Goal: Navigation & Orientation: Find specific page/section

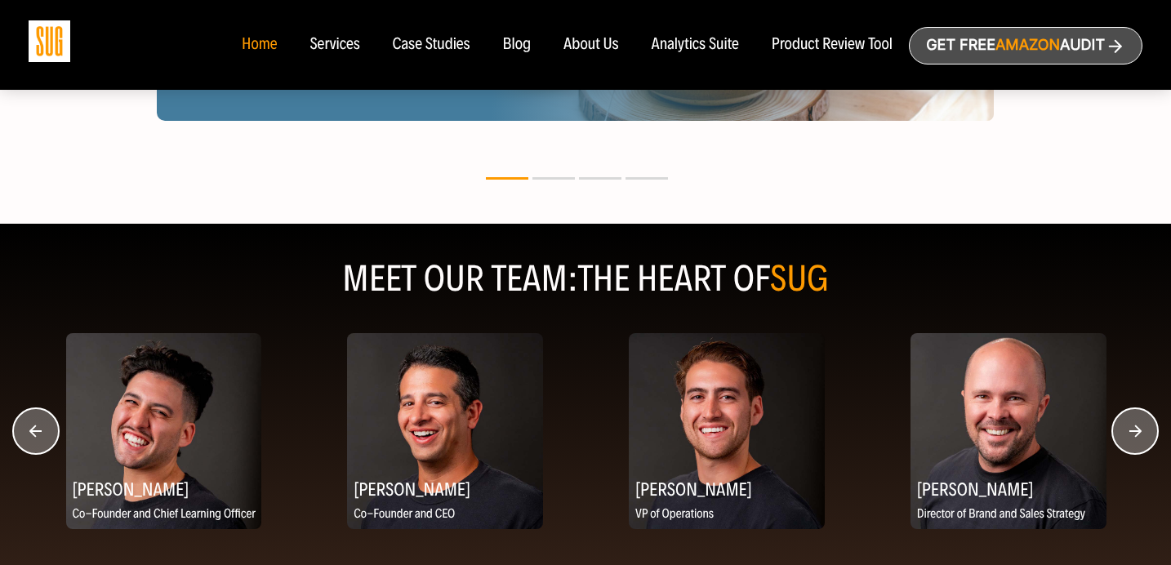
scroll to position [2036, 0]
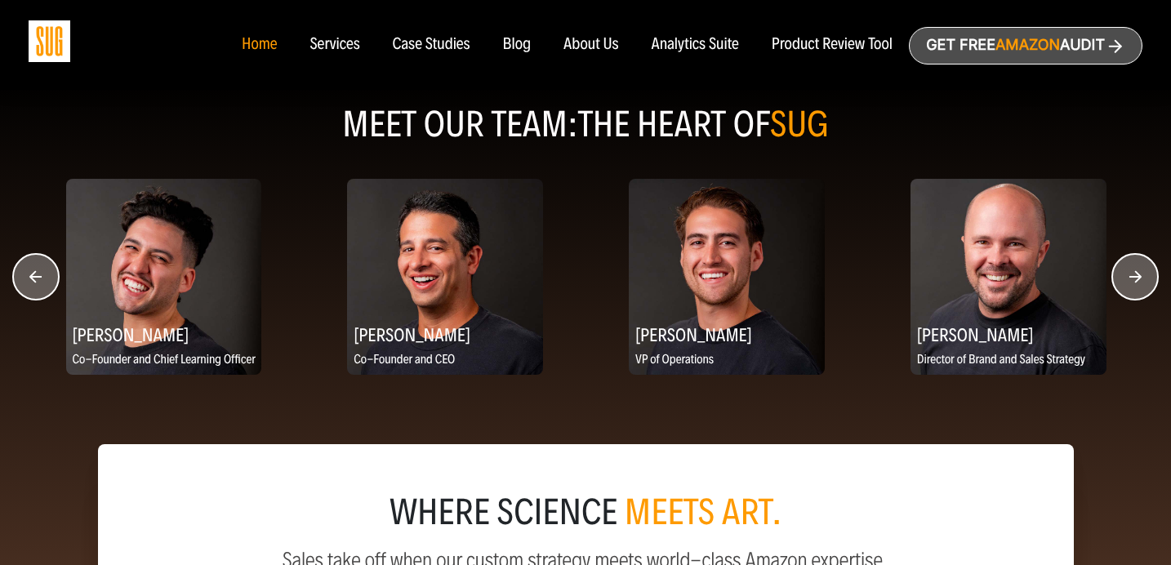
click at [1131, 282] on circle "button" at bounding box center [1135, 277] width 46 height 46
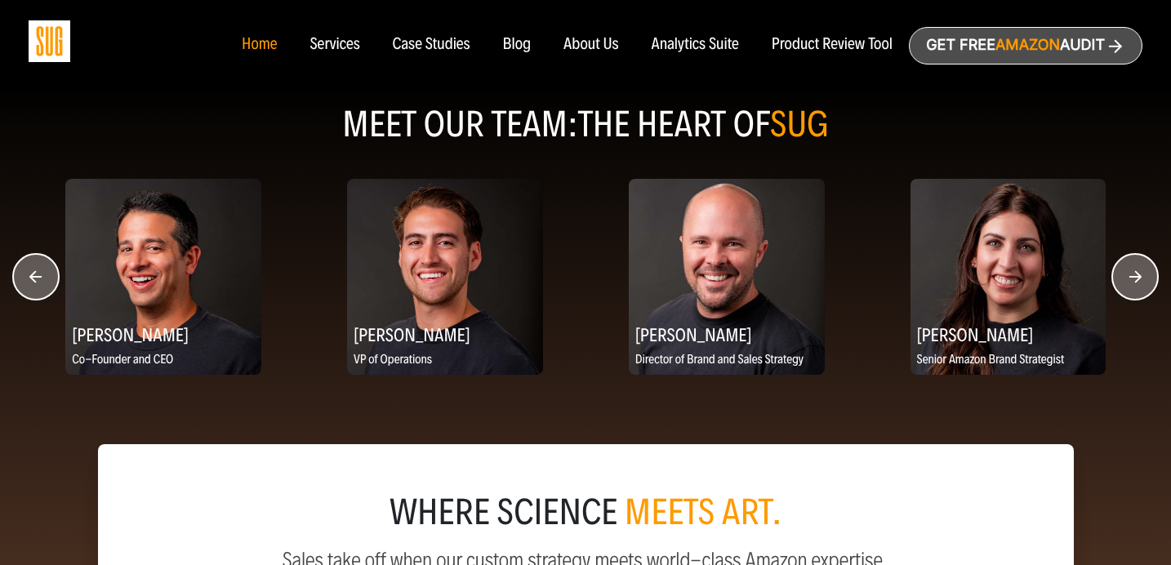
click at [1131, 282] on circle "button" at bounding box center [1135, 277] width 46 height 46
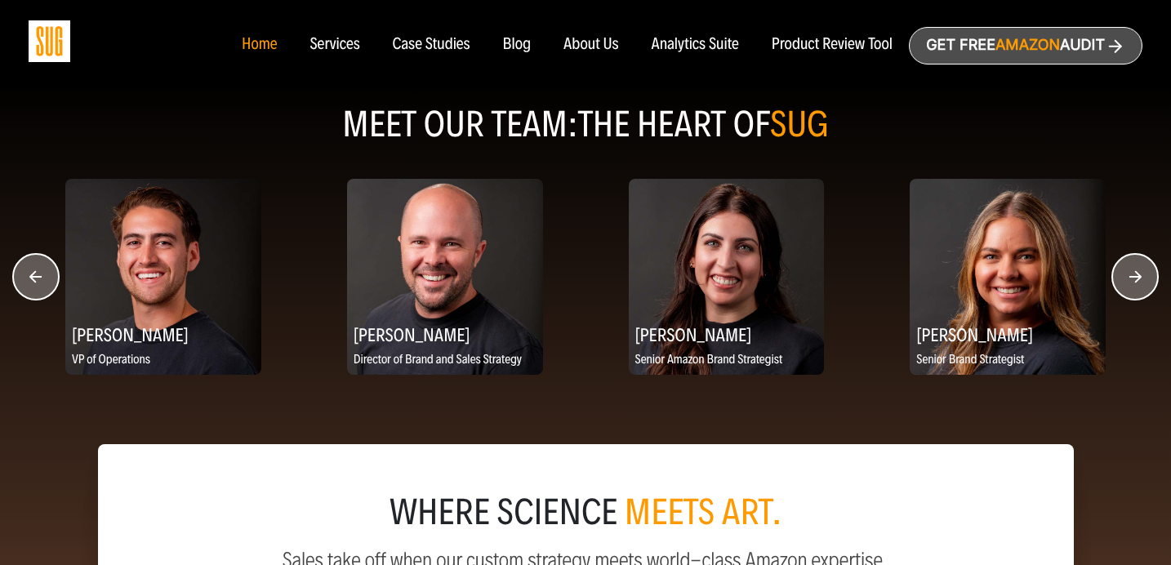
click at [1131, 282] on circle "button" at bounding box center [1135, 277] width 46 height 46
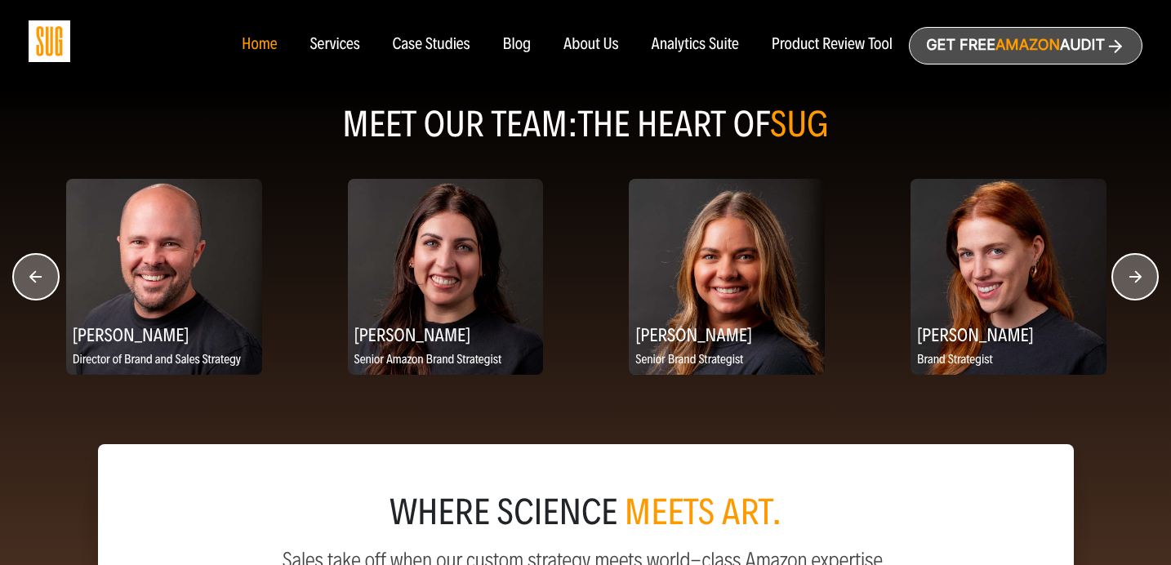
click at [1131, 282] on circle "button" at bounding box center [1135, 277] width 46 height 46
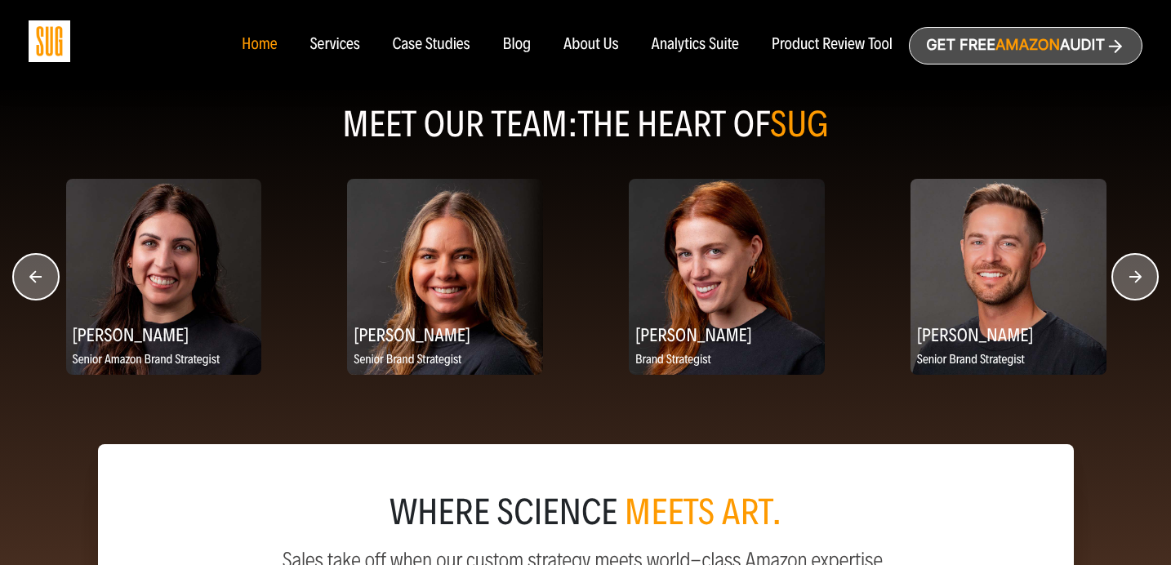
click at [1131, 282] on circle "button" at bounding box center [1135, 277] width 46 height 46
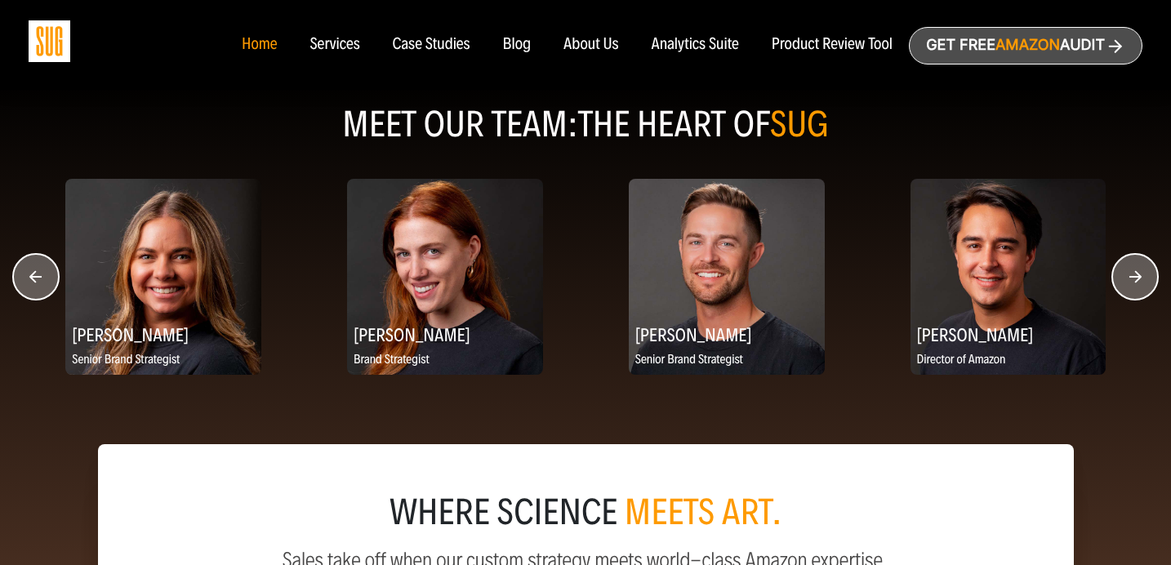
click at [1131, 282] on circle "button" at bounding box center [1135, 277] width 46 height 46
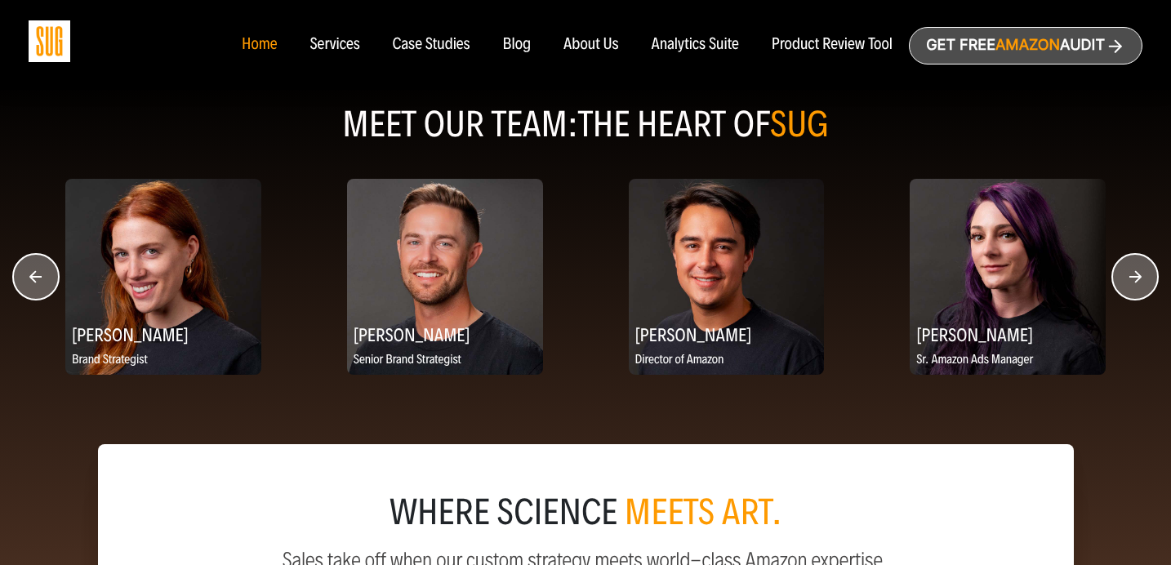
click at [1131, 282] on circle "button" at bounding box center [1135, 277] width 46 height 46
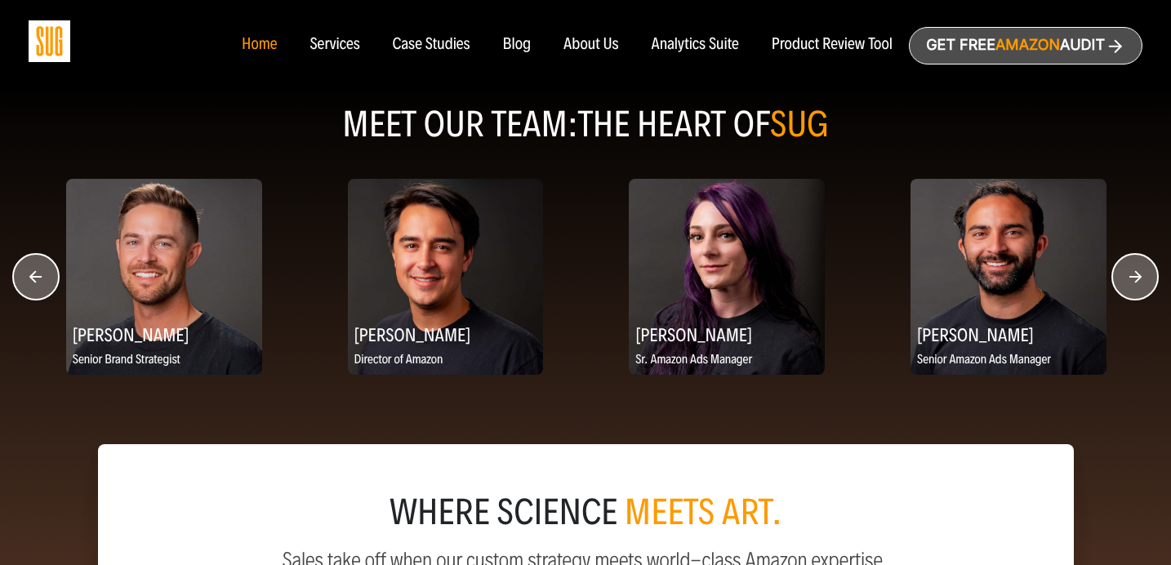
click at [1131, 282] on circle "button" at bounding box center [1135, 277] width 46 height 46
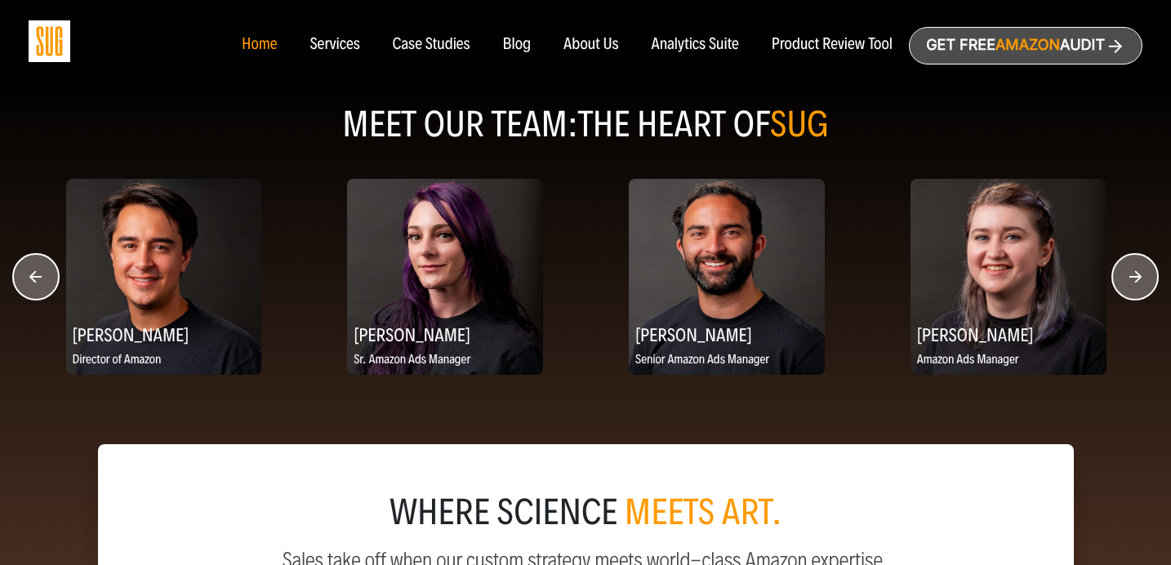
click at [1131, 282] on circle "button" at bounding box center [1135, 277] width 46 height 46
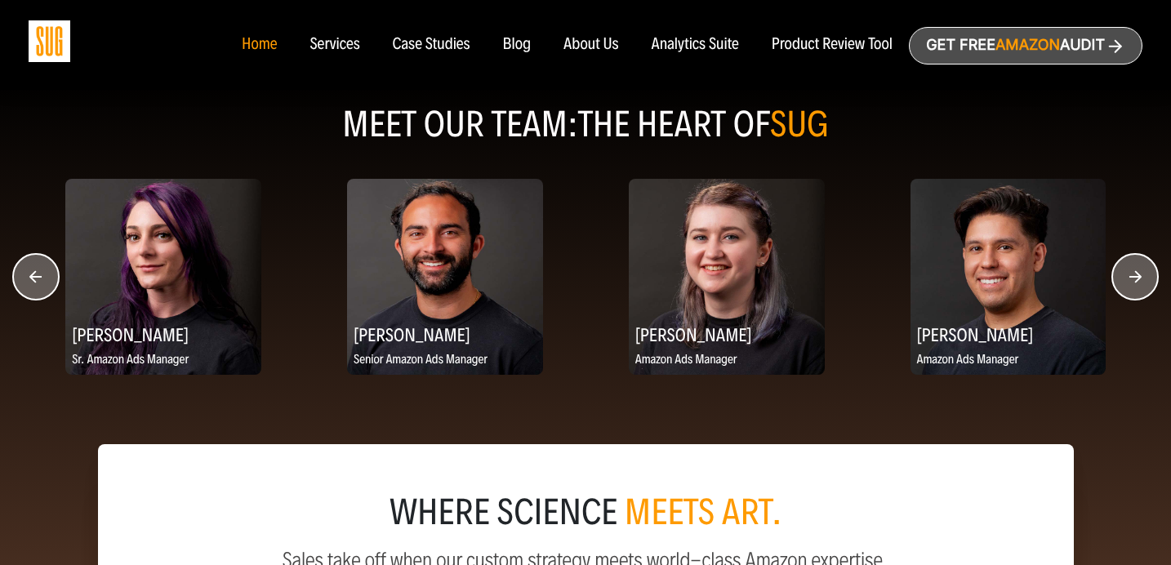
click at [1131, 282] on circle "button" at bounding box center [1135, 277] width 46 height 46
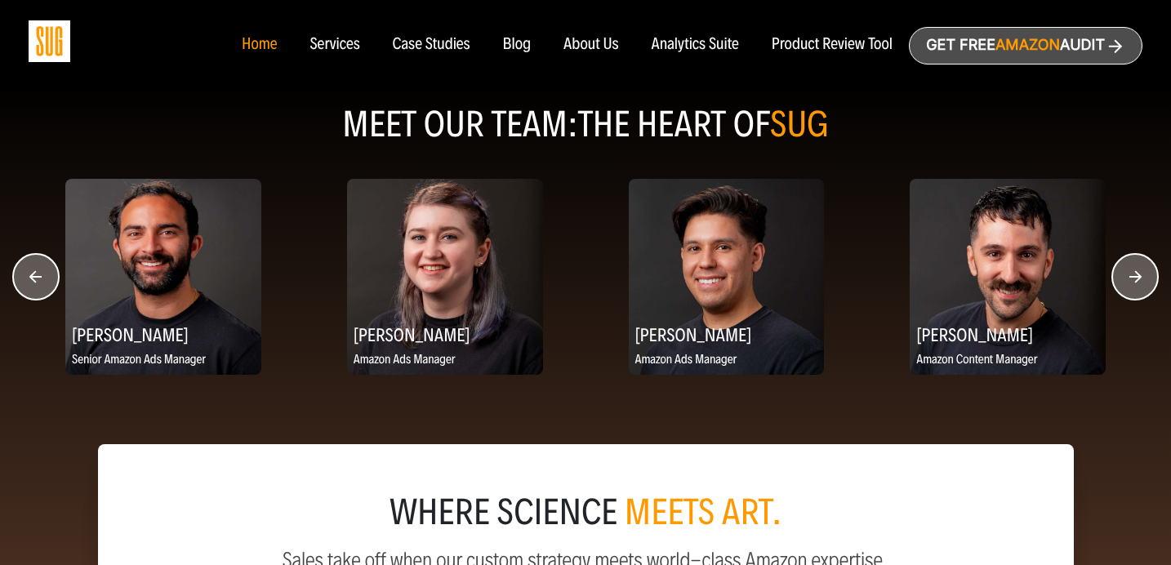
click at [1131, 282] on circle "button" at bounding box center [1135, 277] width 46 height 46
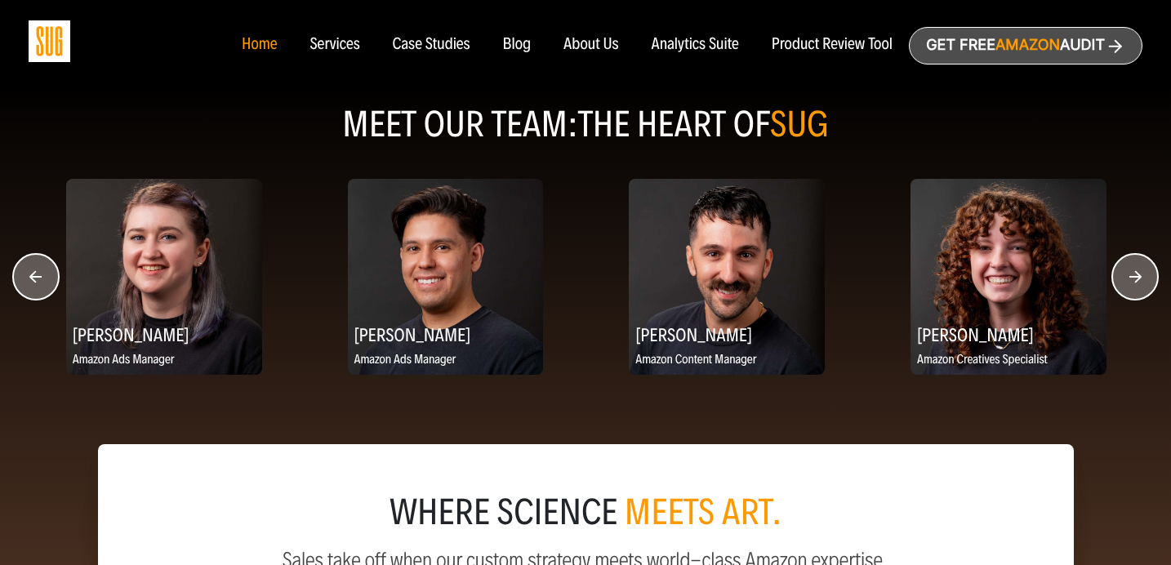
click at [1131, 282] on circle "button" at bounding box center [1135, 277] width 46 height 46
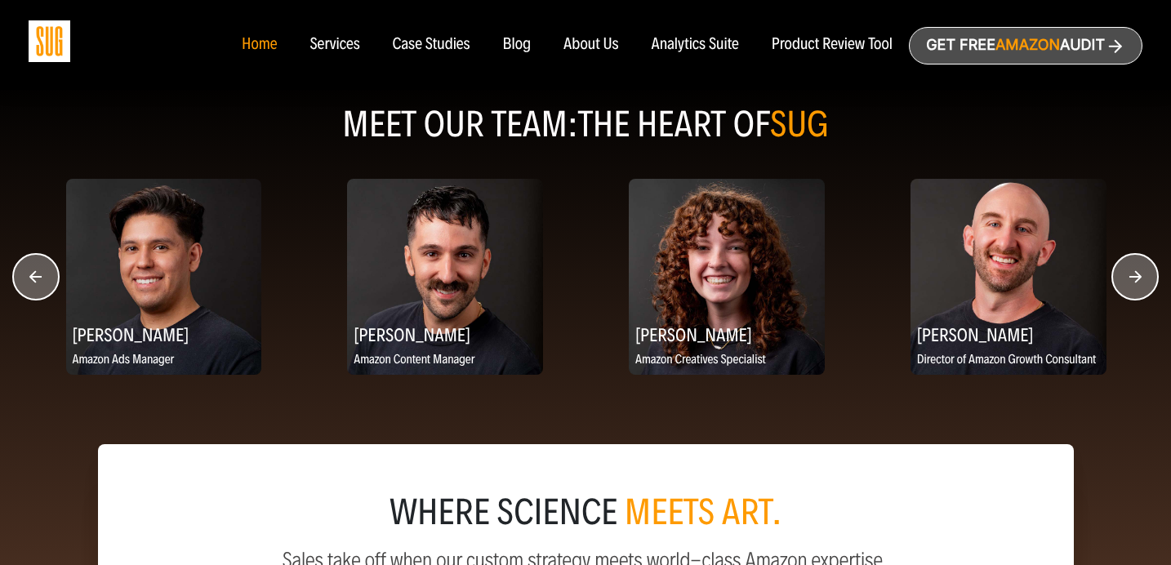
click at [1131, 282] on circle "button" at bounding box center [1135, 277] width 46 height 46
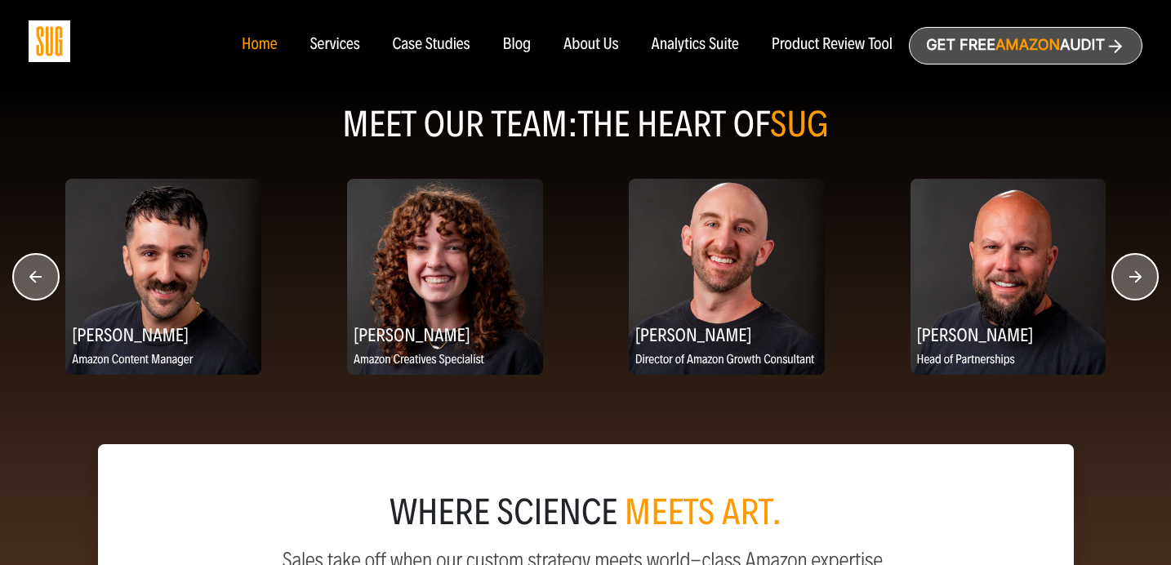
click at [1131, 282] on circle "button" at bounding box center [1135, 277] width 46 height 46
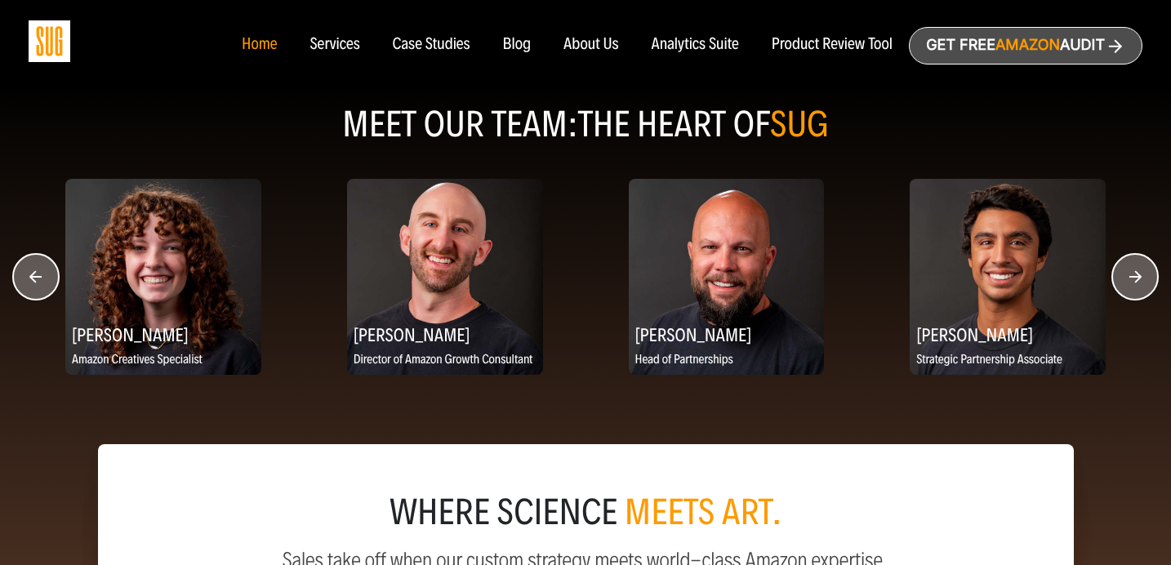
click at [1131, 282] on circle "button" at bounding box center [1135, 277] width 46 height 46
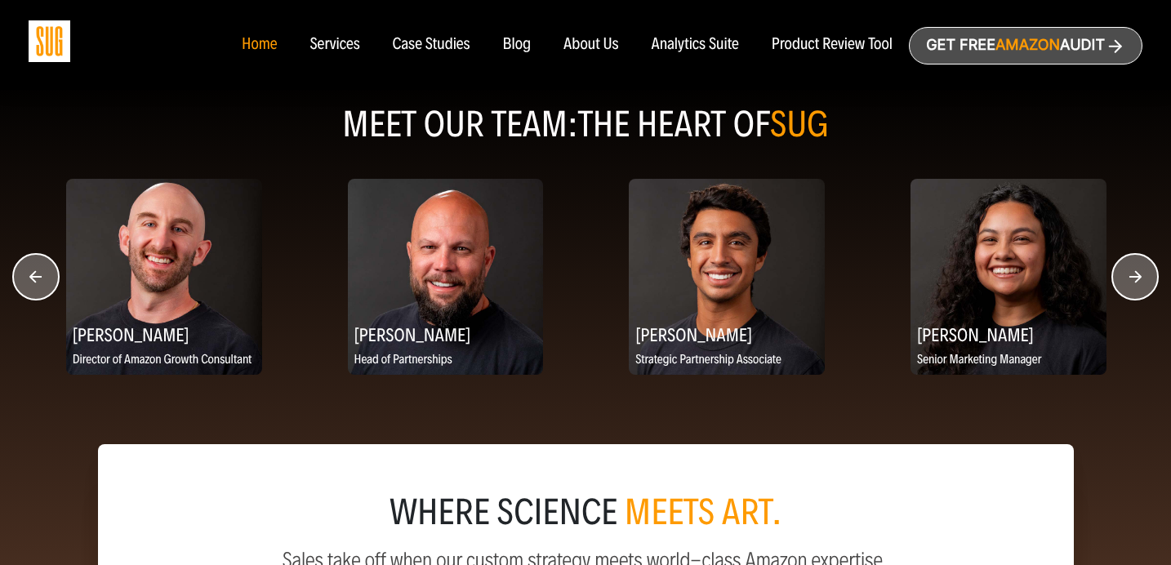
click at [1131, 282] on circle "button" at bounding box center [1135, 277] width 46 height 46
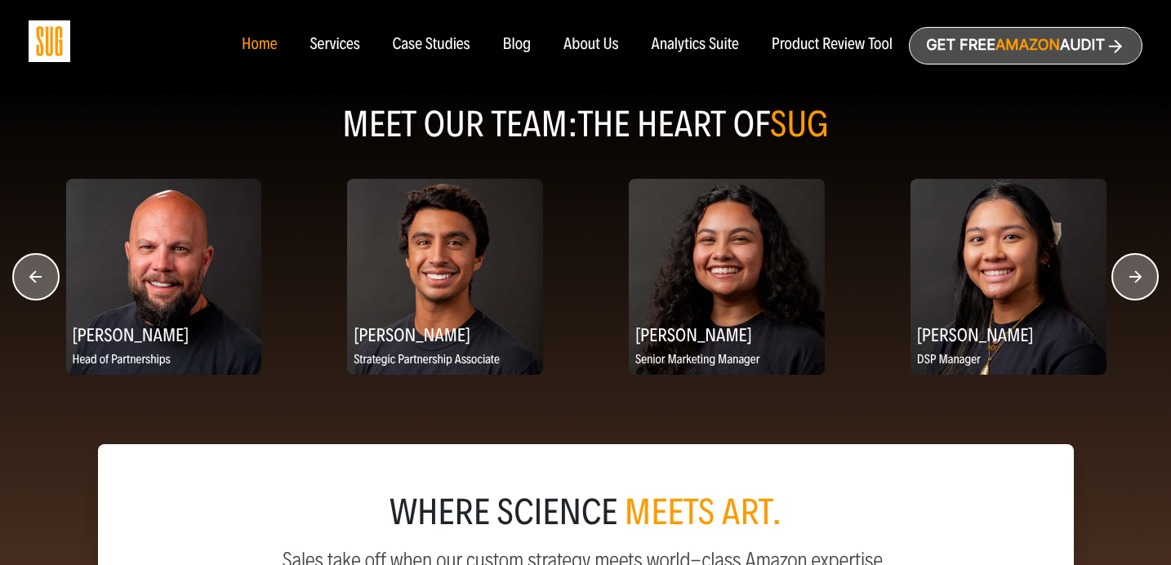
click at [1131, 282] on circle "button" at bounding box center [1135, 277] width 46 height 46
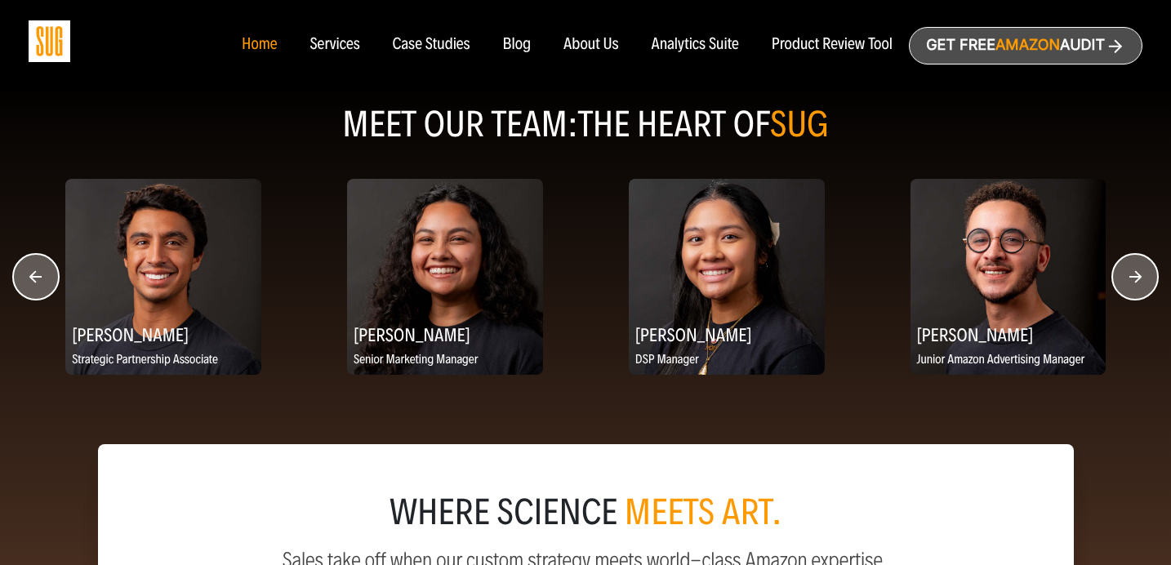
click at [1131, 282] on circle "button" at bounding box center [1135, 277] width 46 height 46
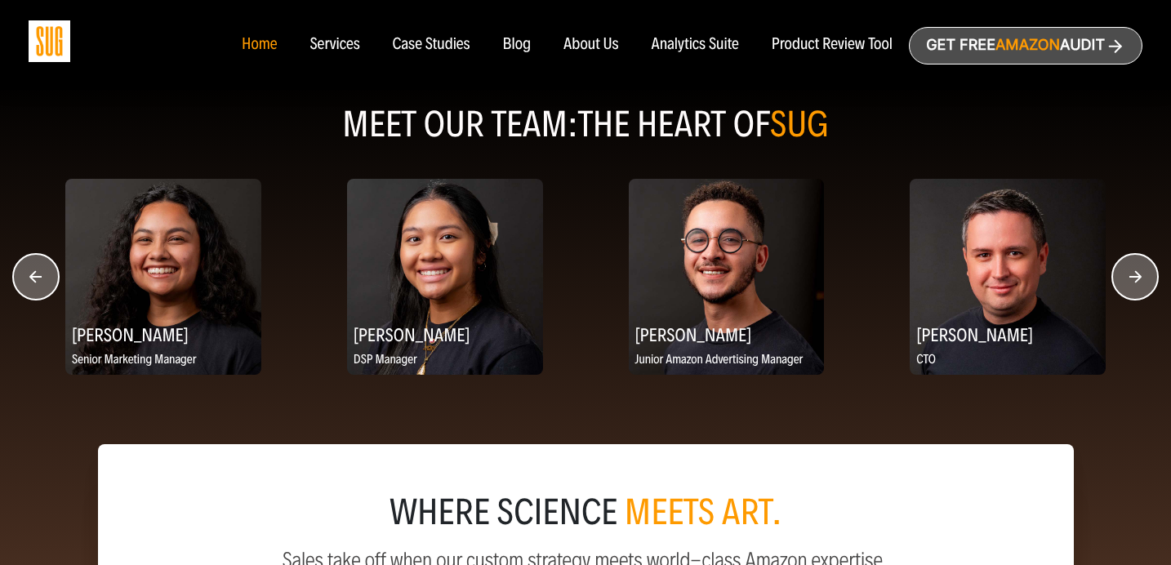
click at [1131, 282] on circle "button" at bounding box center [1135, 277] width 46 height 46
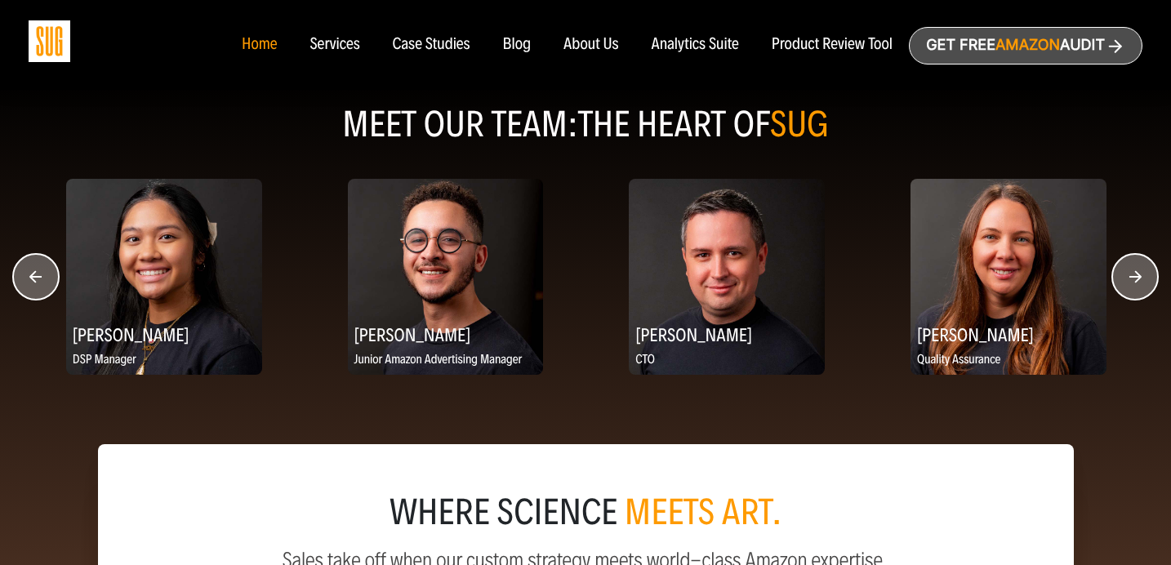
click at [1131, 282] on circle "button" at bounding box center [1135, 277] width 46 height 46
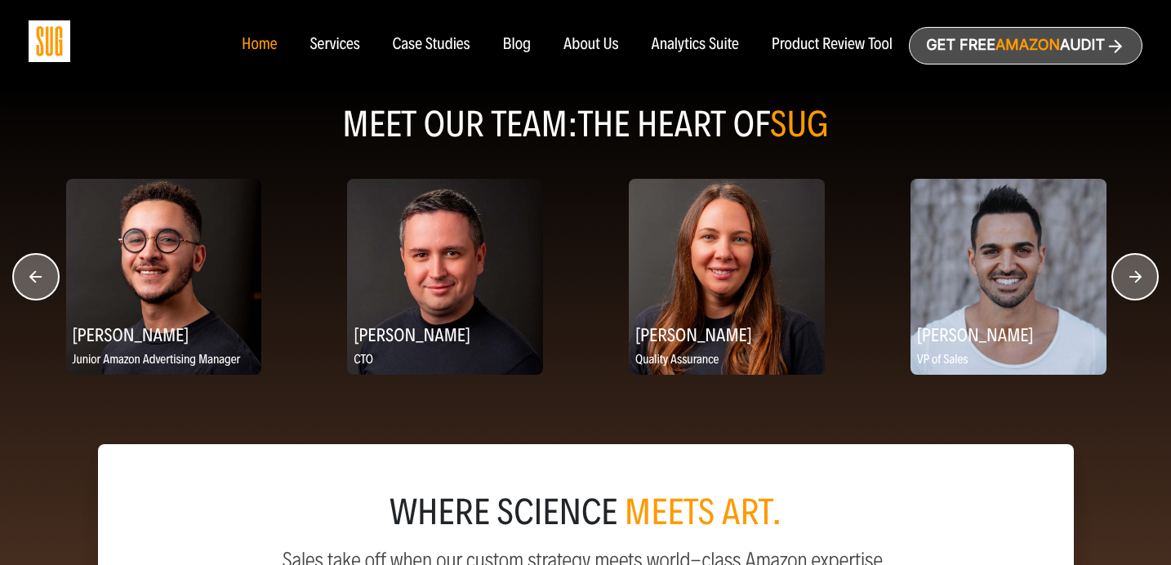
click at [1131, 282] on circle "button" at bounding box center [1135, 277] width 46 height 46
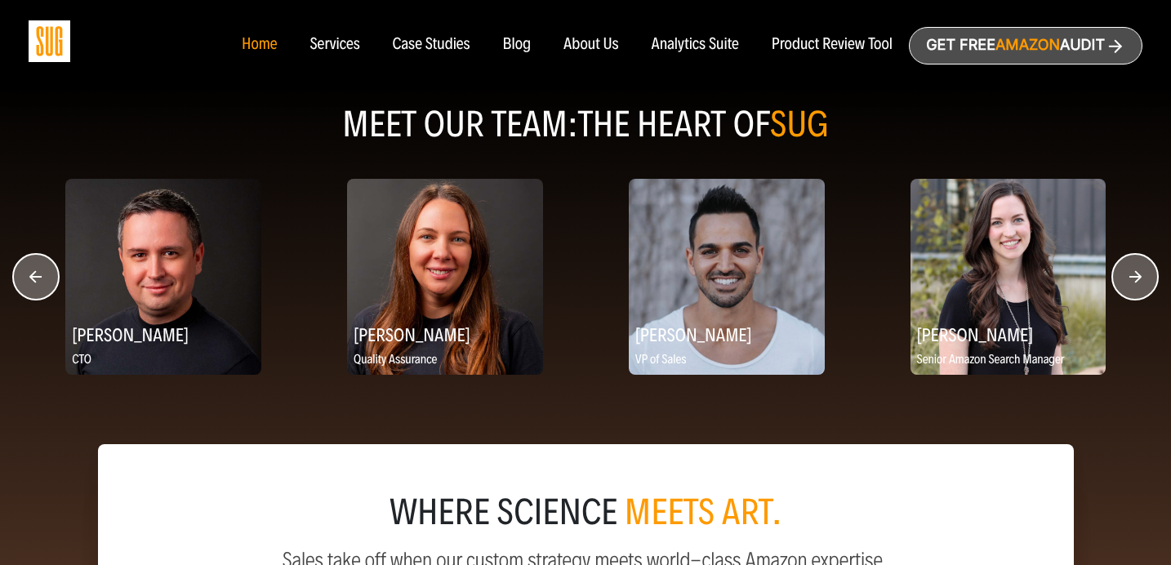
click at [1132, 282] on circle "button" at bounding box center [1135, 277] width 46 height 46
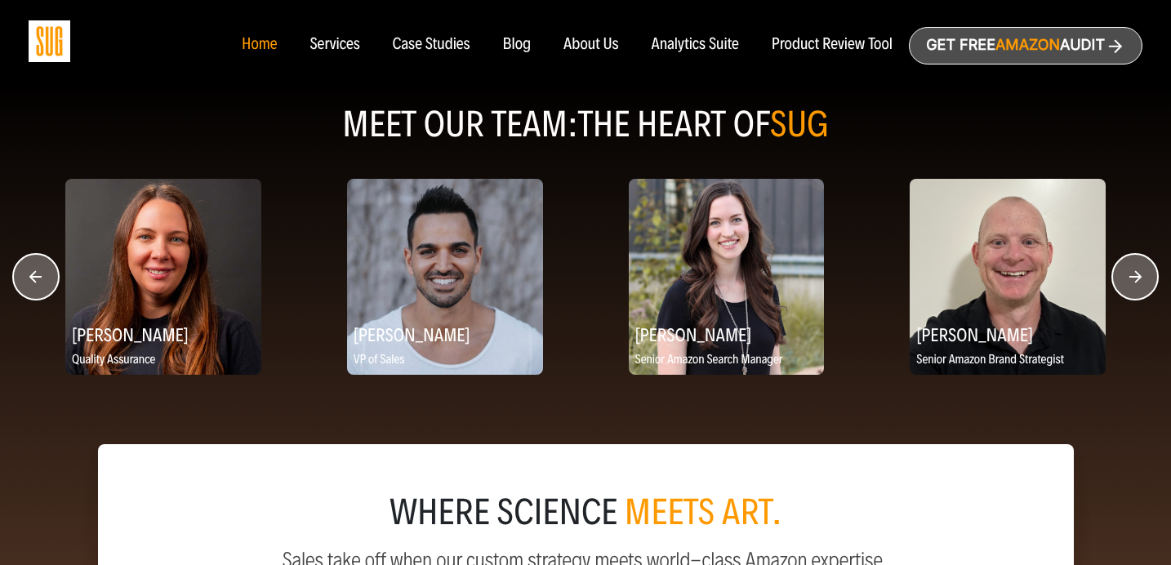
click at [1132, 282] on circle "button" at bounding box center [1135, 277] width 46 height 46
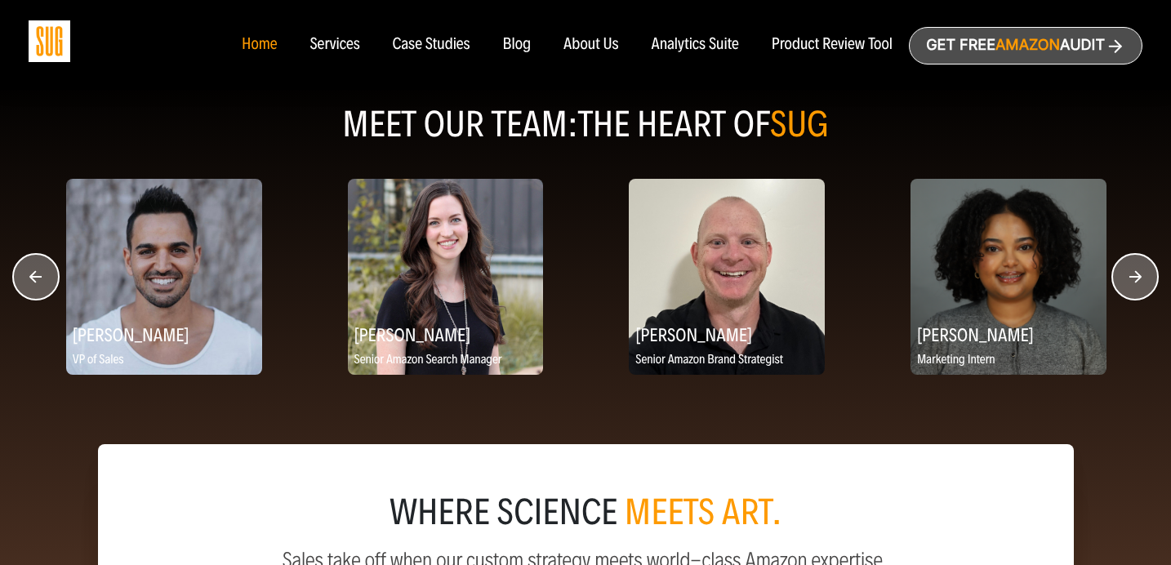
click at [1132, 282] on circle "button" at bounding box center [1135, 277] width 46 height 46
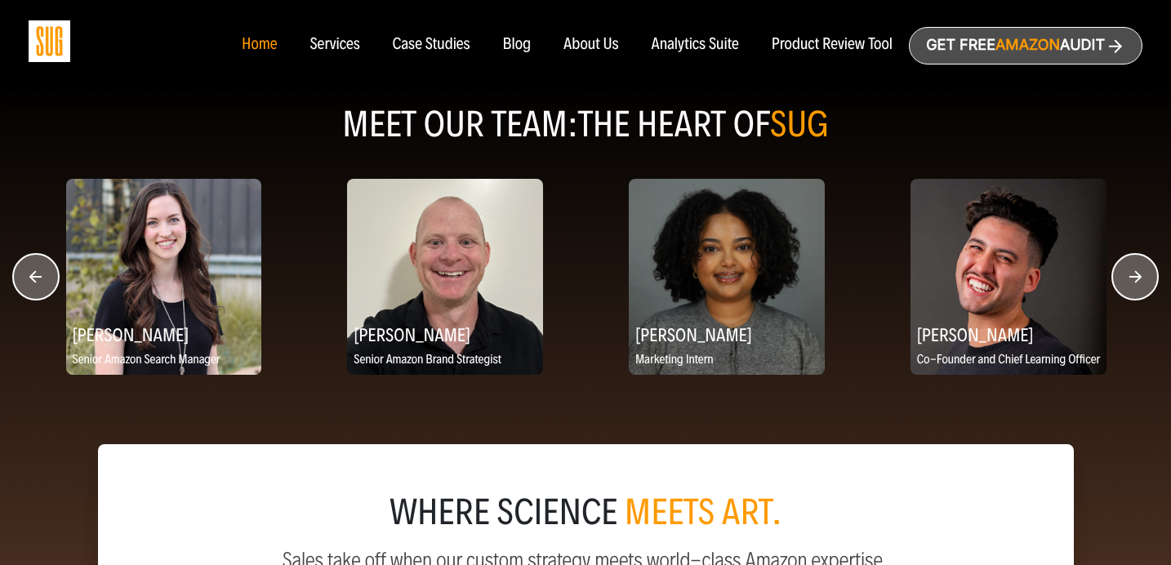
click at [1132, 282] on circle "button" at bounding box center [1135, 277] width 46 height 46
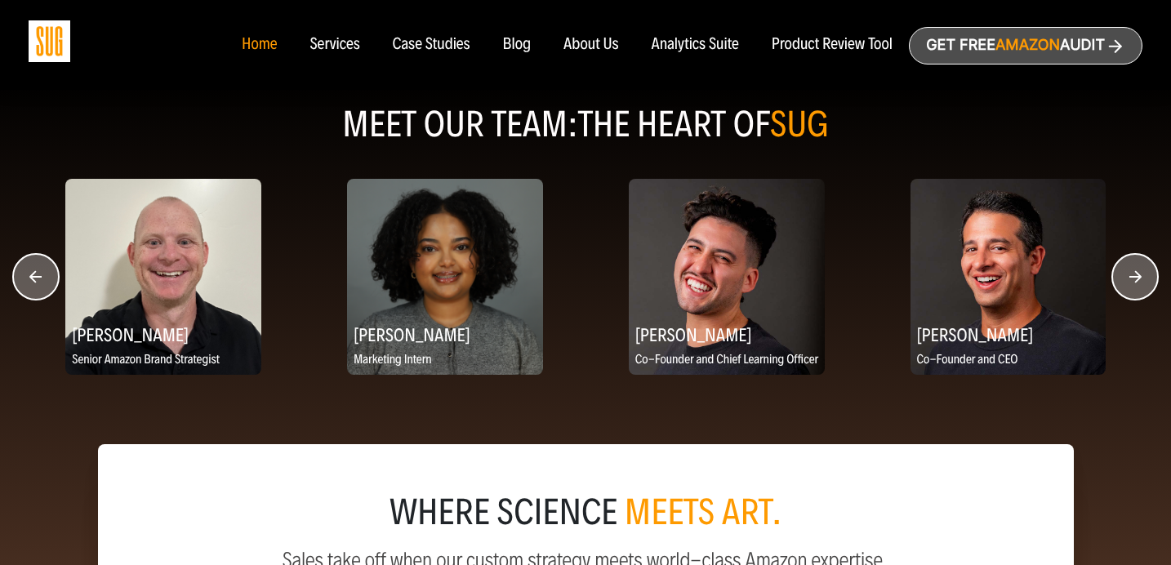
click at [1132, 282] on circle "button" at bounding box center [1135, 277] width 46 height 46
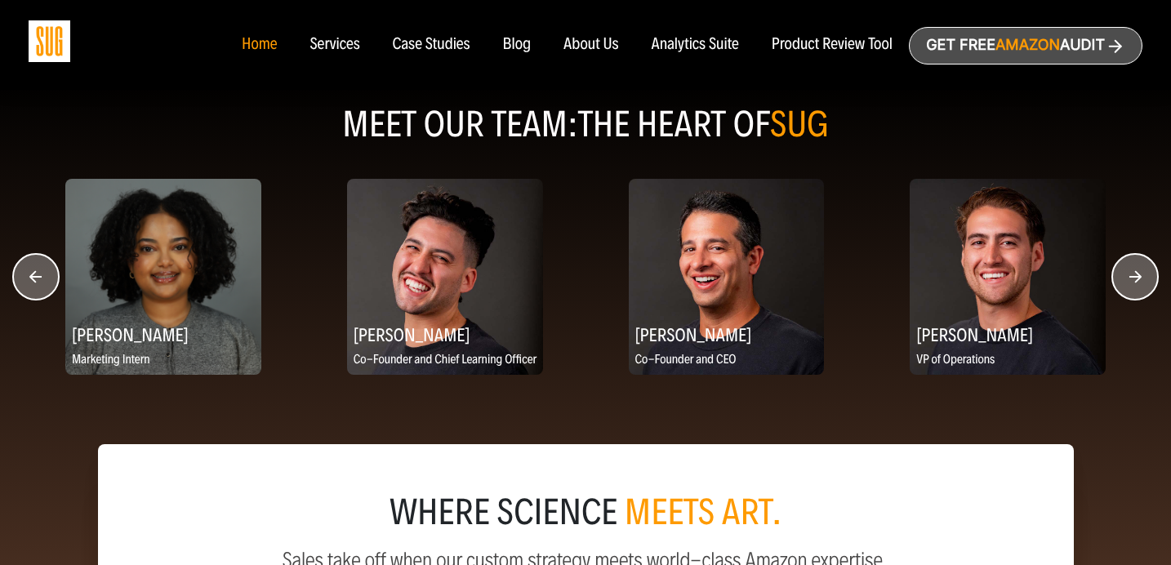
click at [1132, 282] on circle "button" at bounding box center [1135, 277] width 46 height 46
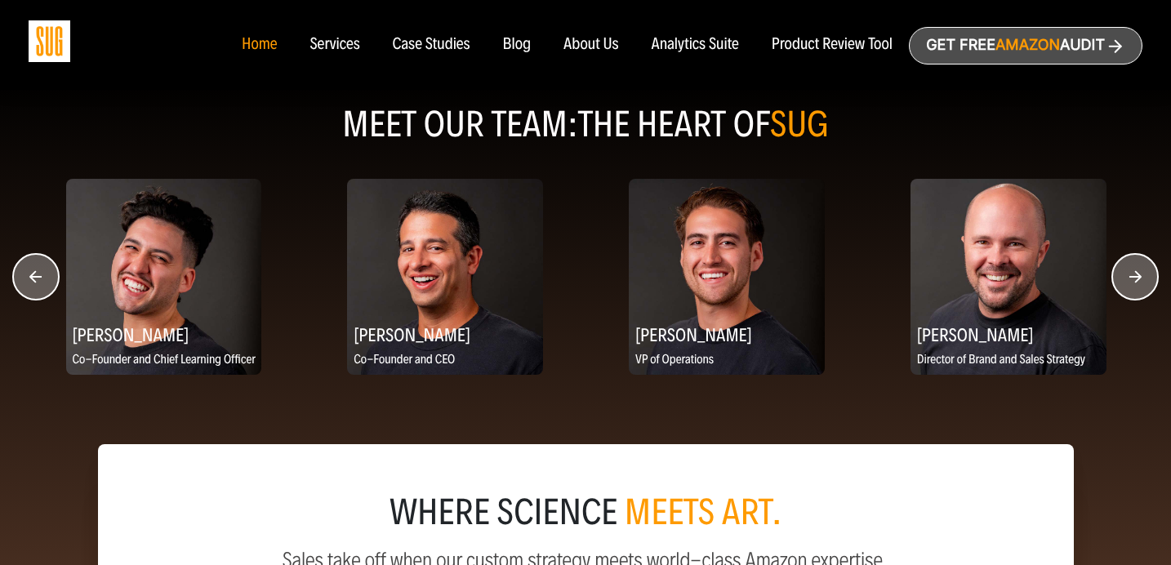
click at [1131, 281] on circle "button" at bounding box center [1135, 277] width 46 height 46
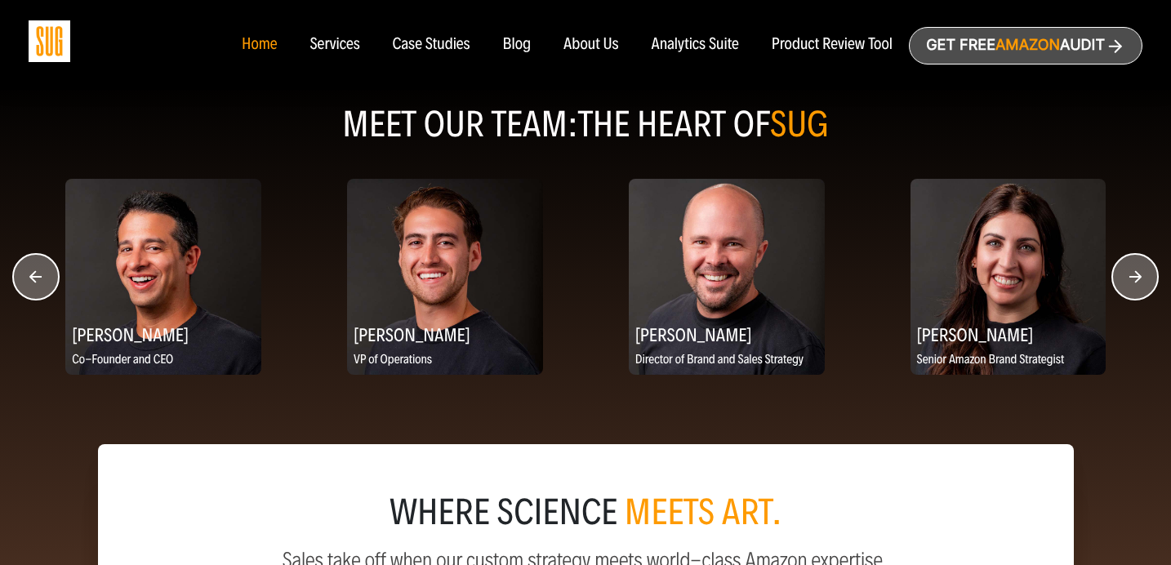
click at [1131, 281] on circle "button" at bounding box center [1135, 277] width 46 height 46
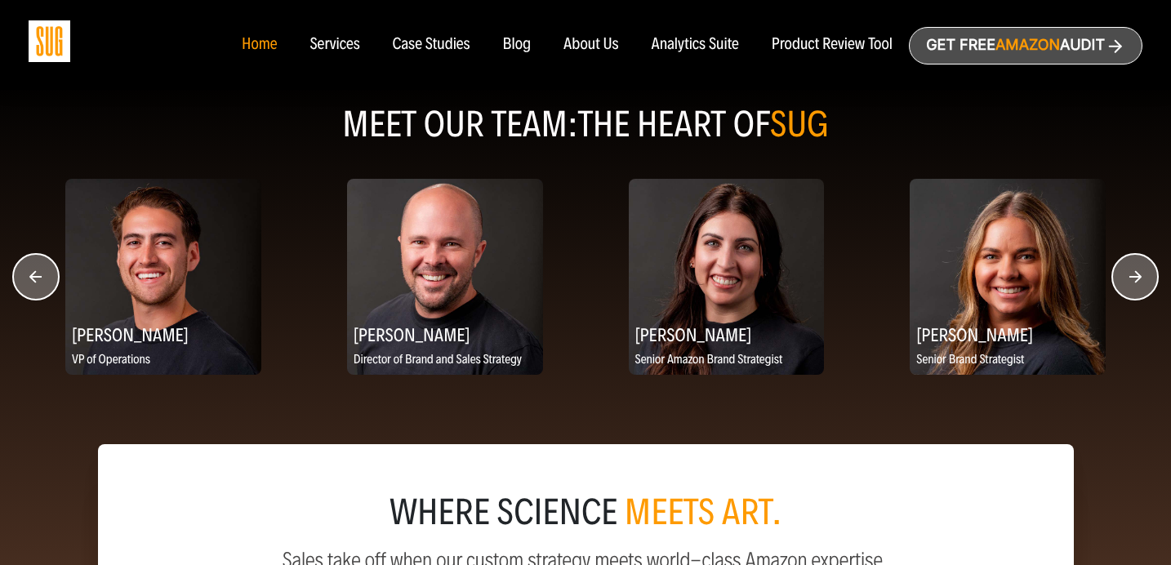
click at [1131, 281] on circle "button" at bounding box center [1135, 277] width 46 height 46
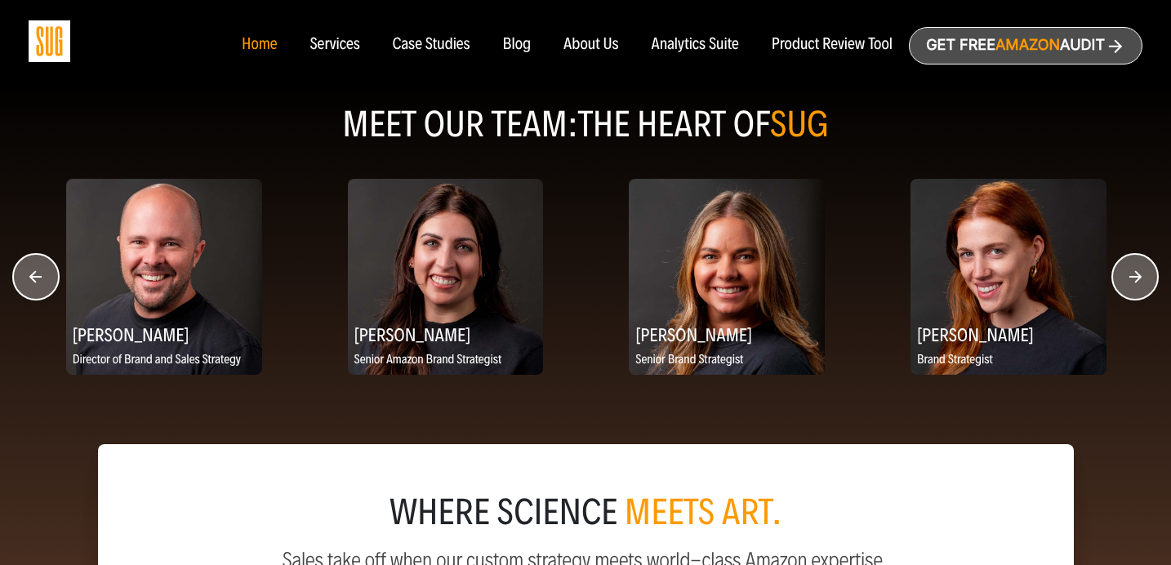
click at [1131, 281] on circle "button" at bounding box center [1135, 277] width 46 height 46
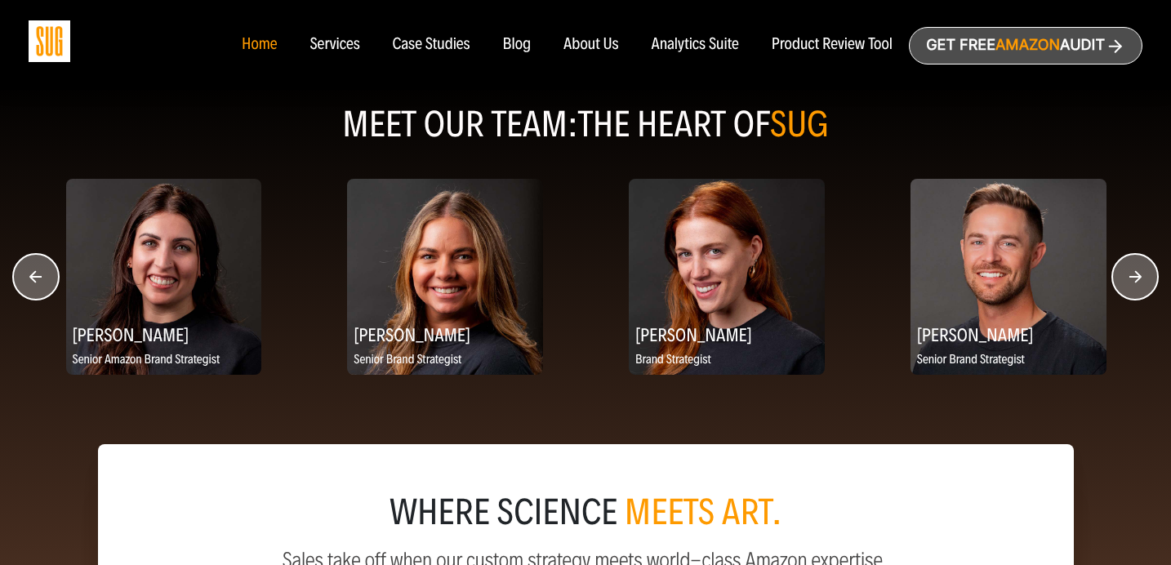
click at [42, 292] on circle "button" at bounding box center [36, 277] width 46 height 46
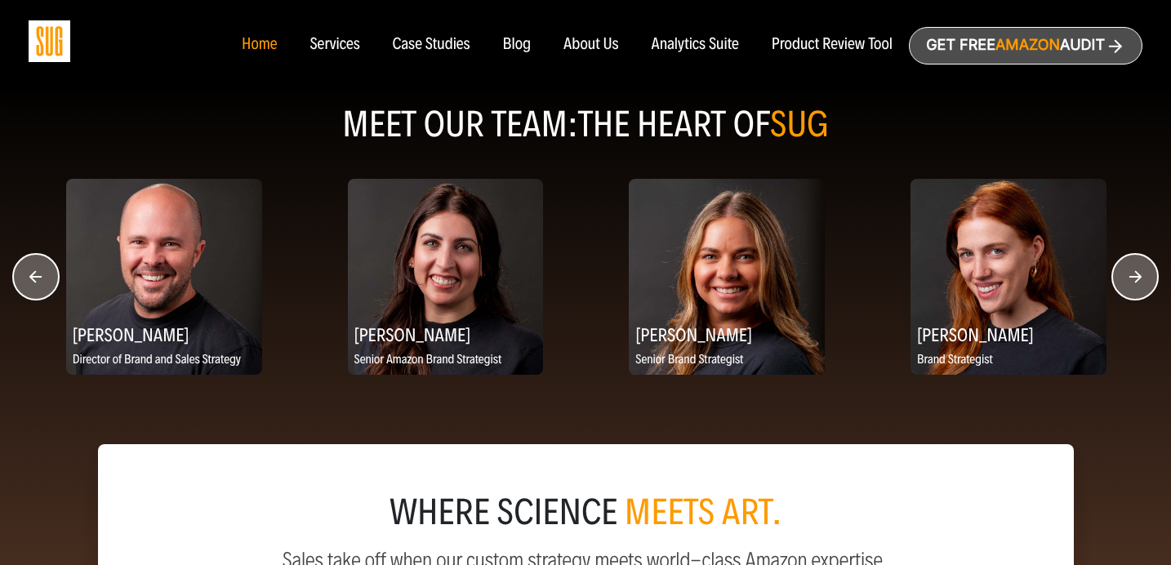
click at [42, 292] on circle "button" at bounding box center [36, 277] width 46 height 46
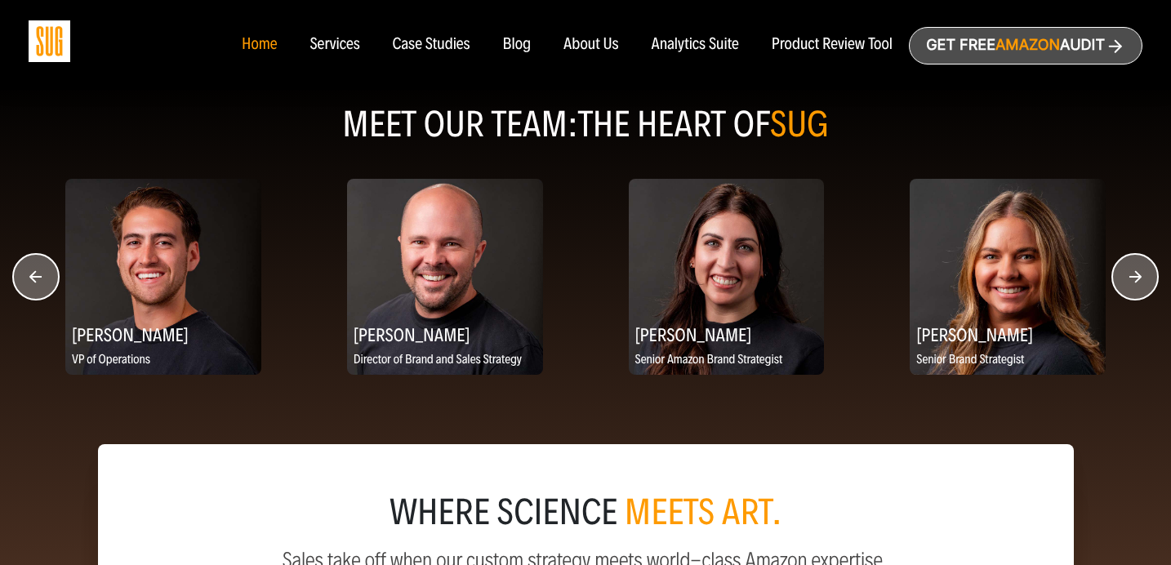
click at [42, 292] on circle "button" at bounding box center [36, 277] width 46 height 46
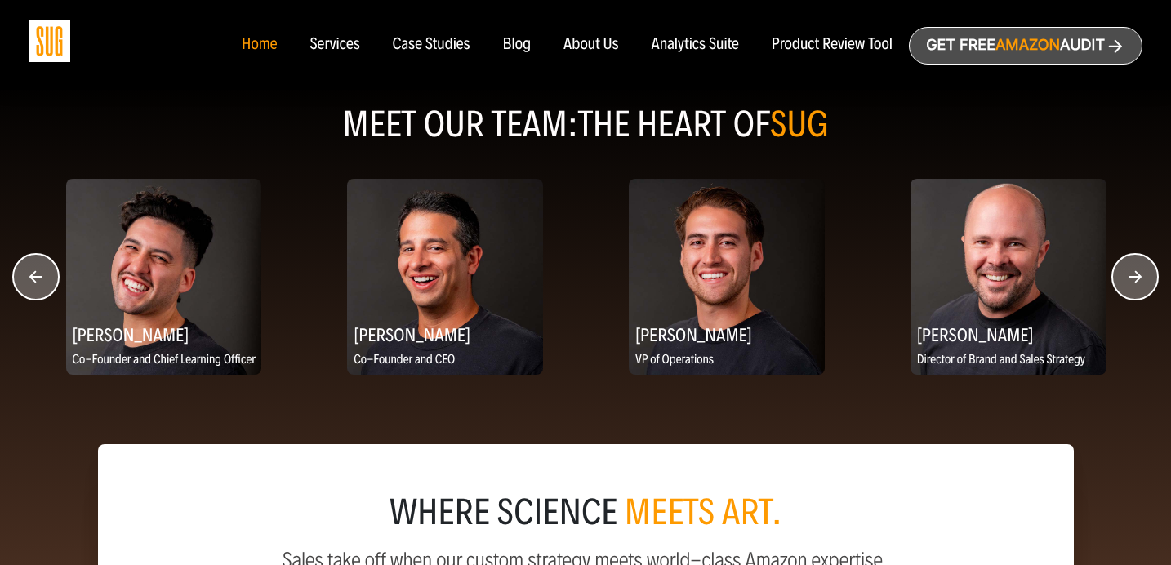
click at [42, 292] on circle "button" at bounding box center [36, 277] width 46 height 46
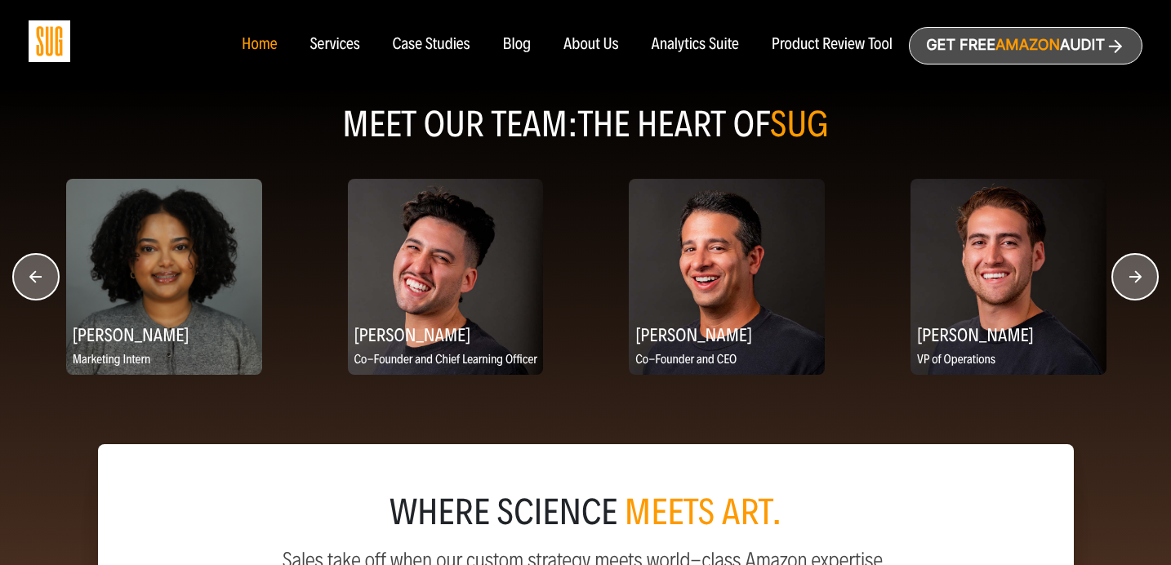
click at [42, 292] on circle "button" at bounding box center [36, 277] width 46 height 46
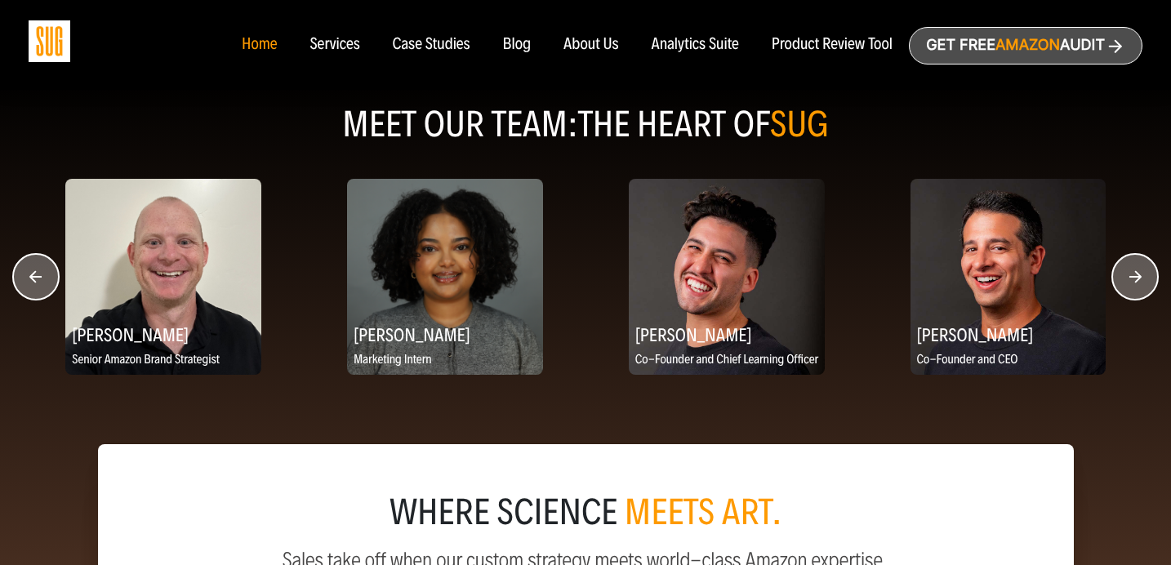
click at [42, 292] on circle "button" at bounding box center [36, 277] width 46 height 46
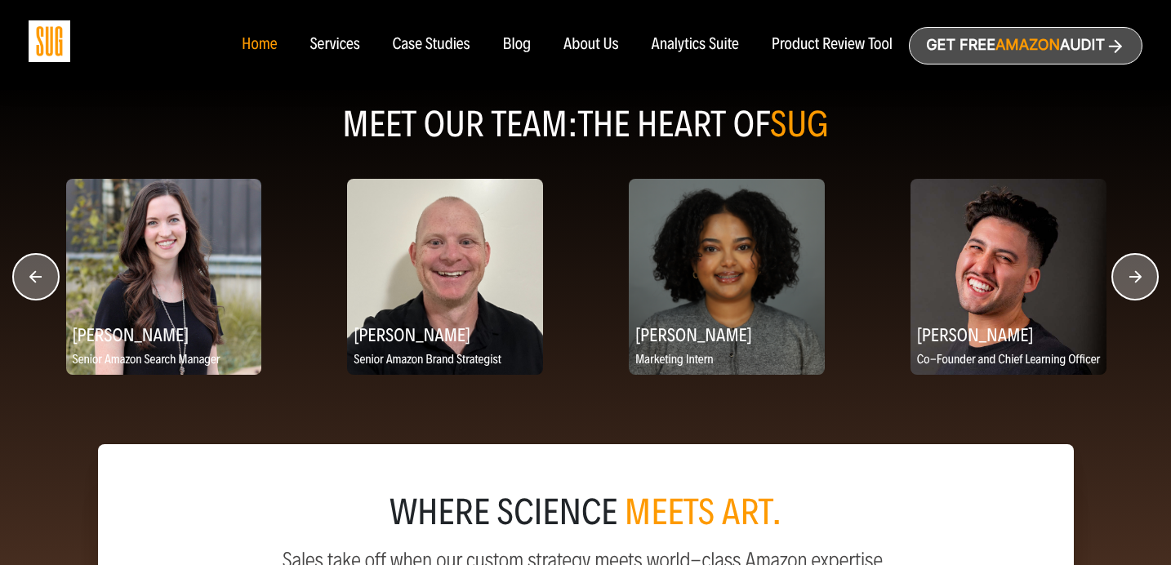
click at [42, 292] on circle "button" at bounding box center [36, 277] width 46 height 46
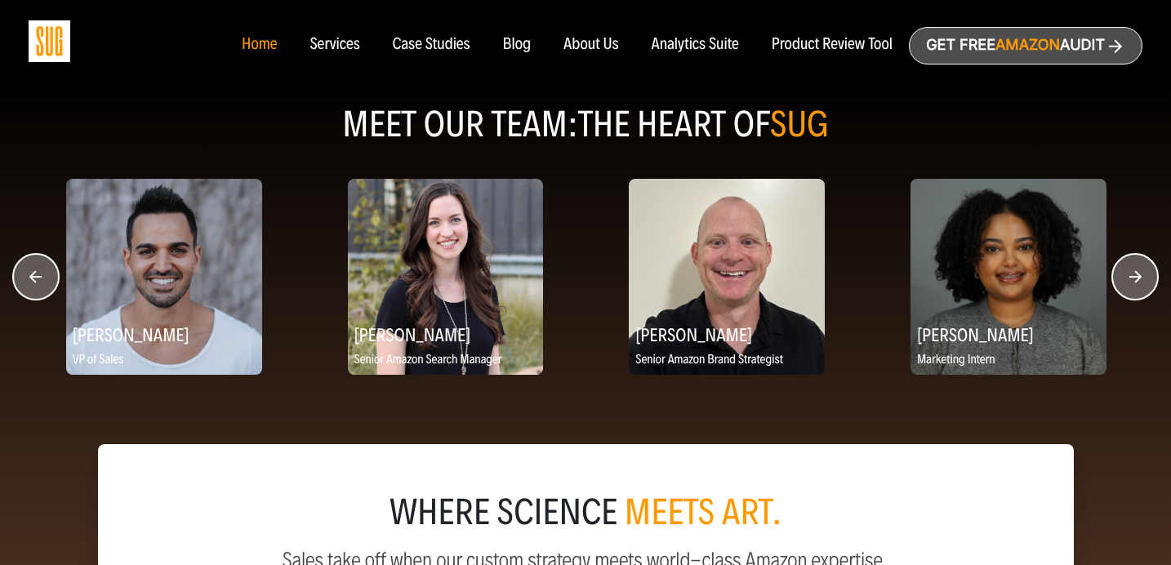
click at [42, 292] on circle "button" at bounding box center [36, 277] width 46 height 46
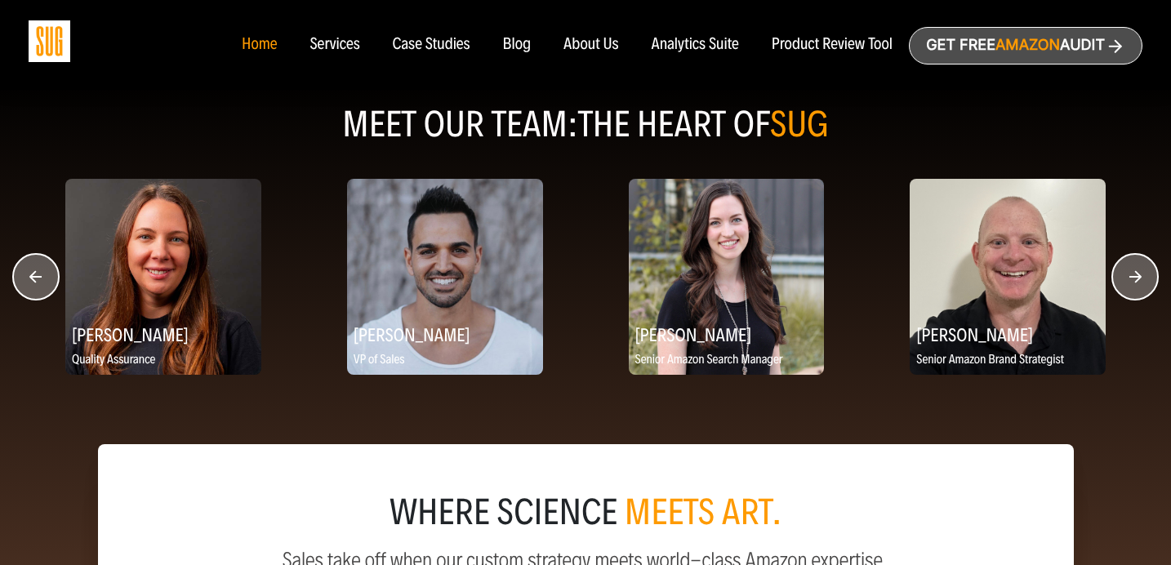
click at [42, 292] on circle "button" at bounding box center [36, 277] width 46 height 46
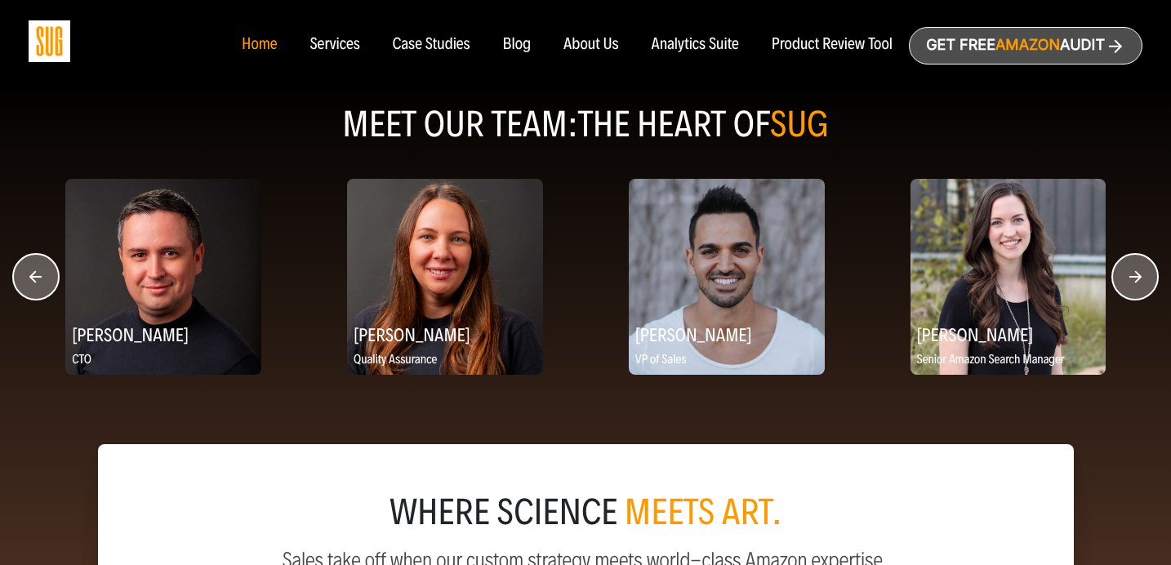
click at [42, 292] on circle "button" at bounding box center [36, 277] width 46 height 46
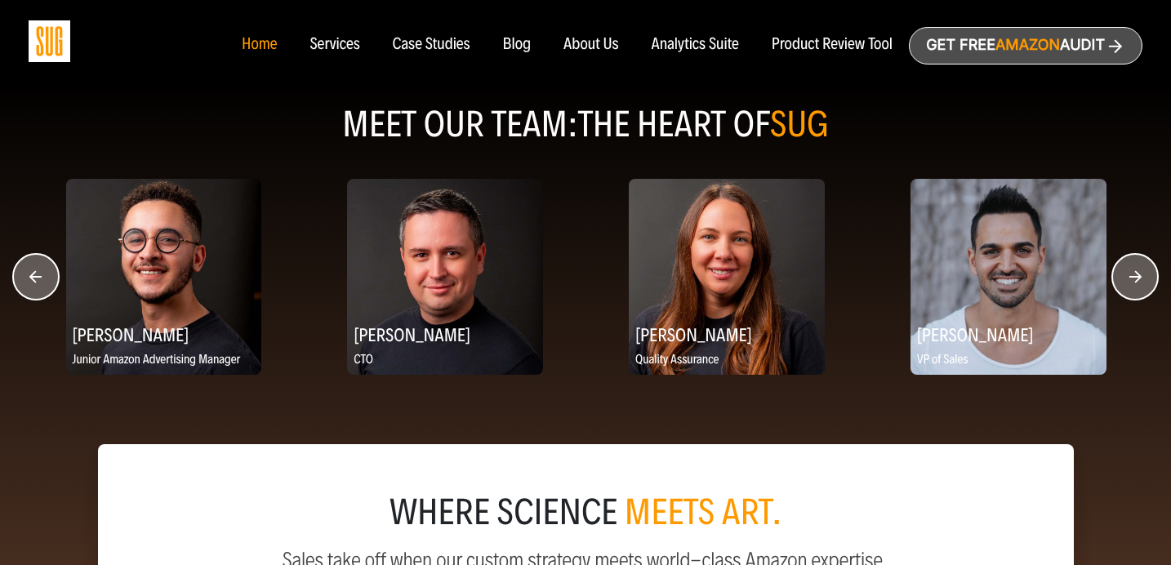
click at [42, 292] on circle "button" at bounding box center [36, 277] width 46 height 46
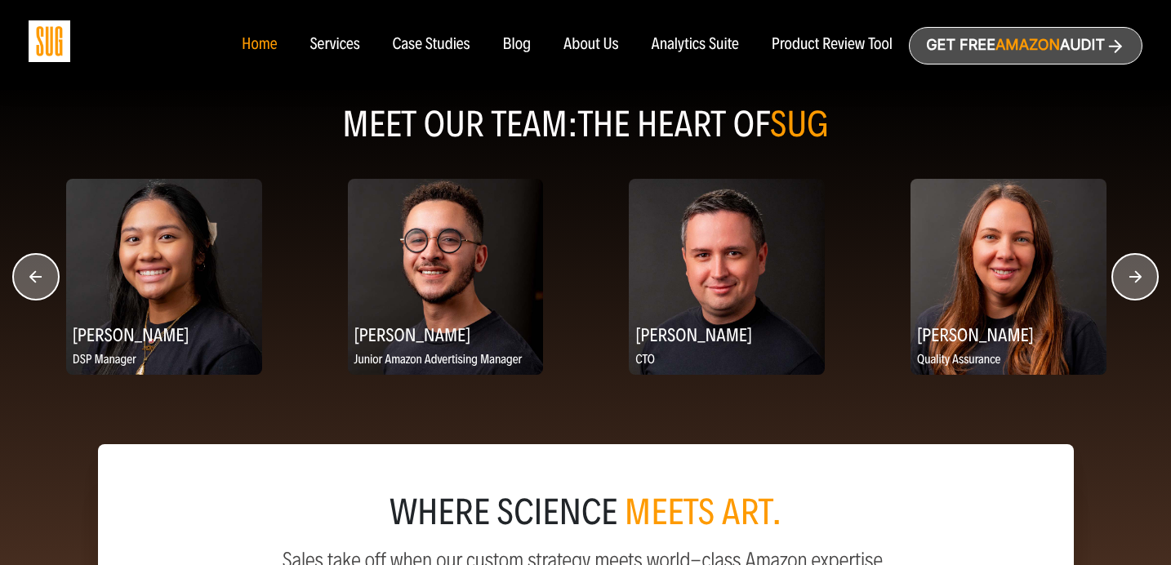
click at [42, 292] on circle "button" at bounding box center [36, 277] width 46 height 46
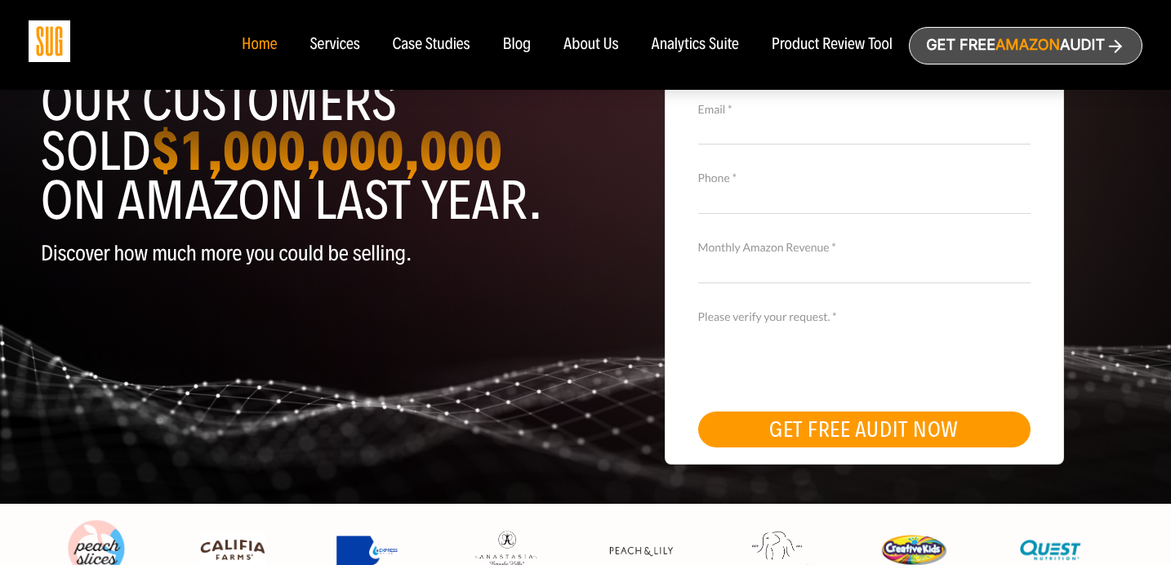
scroll to position [0, 0]
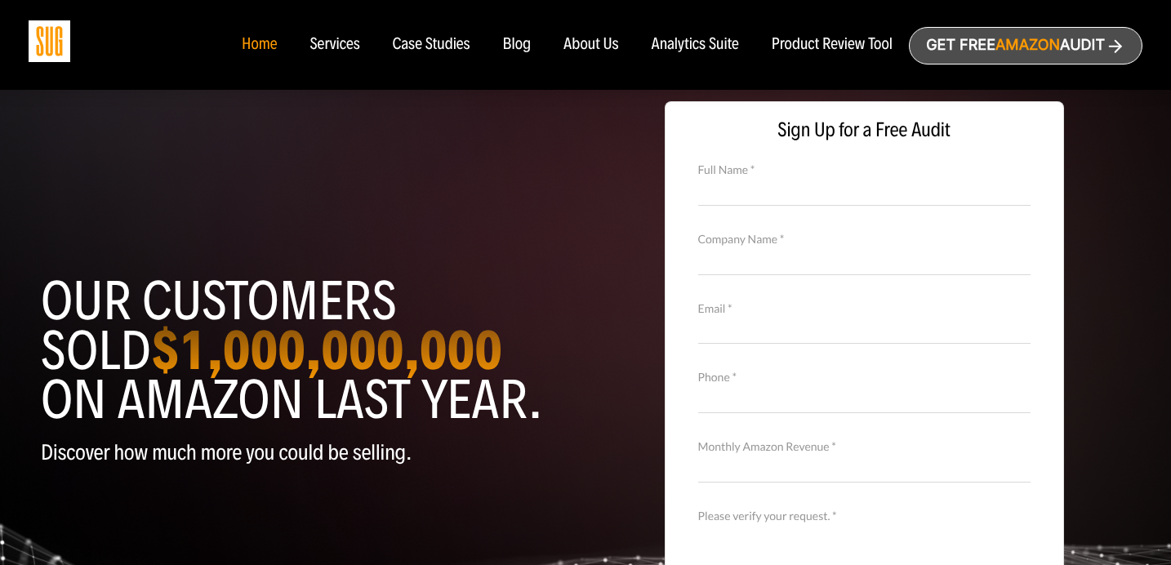
click at [329, 42] on div "Services" at bounding box center [334, 45] width 50 height 18
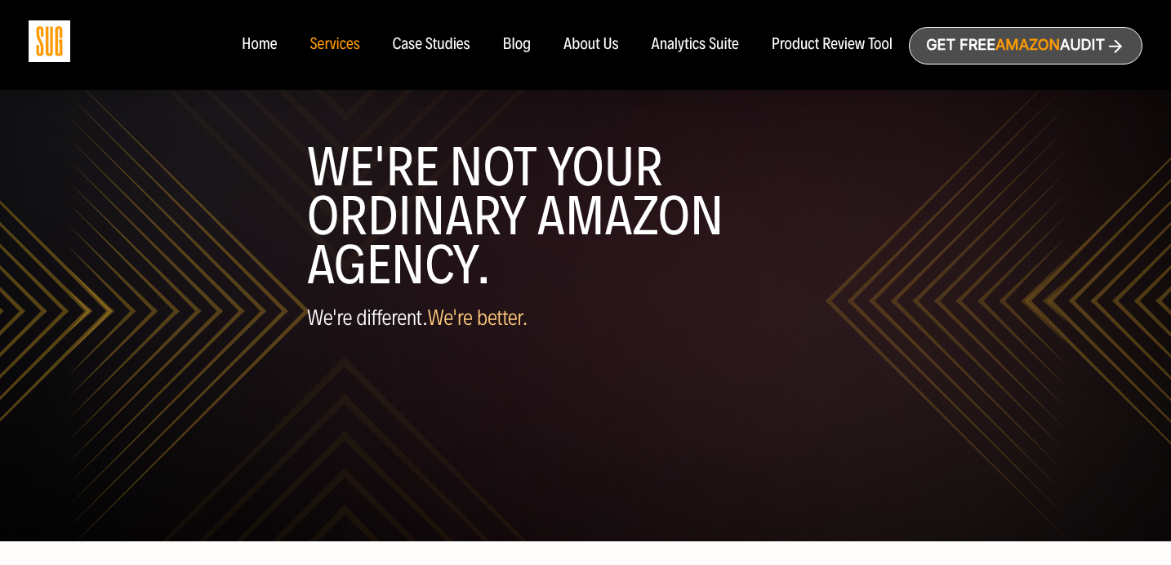
click at [424, 47] on div "Case Studies" at bounding box center [432, 45] width 78 height 18
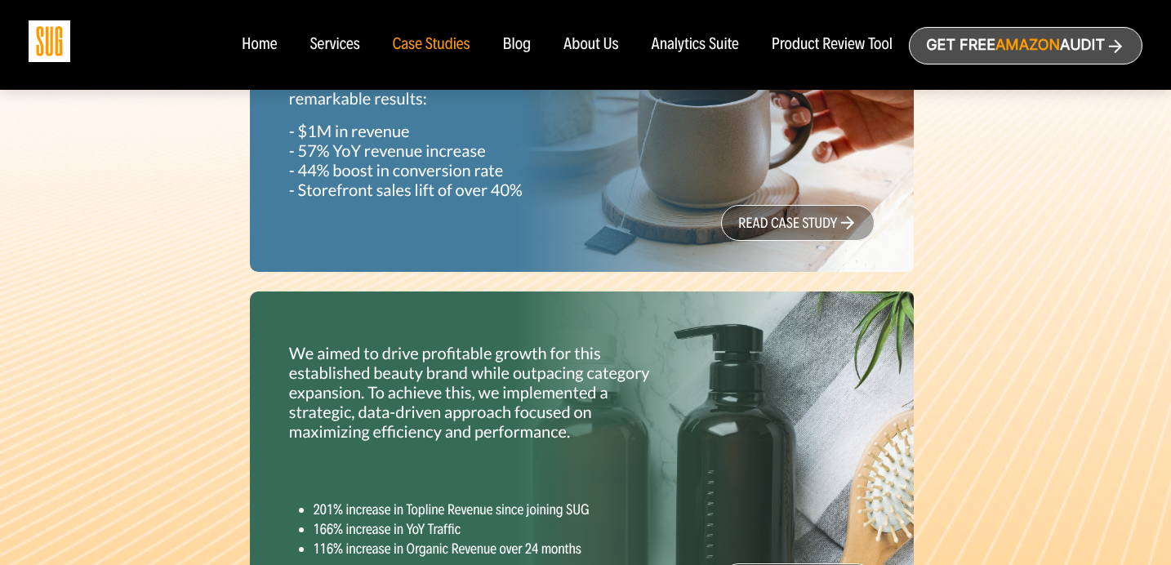
scroll to position [900, 0]
